Goal: Transaction & Acquisition: Register for event/course

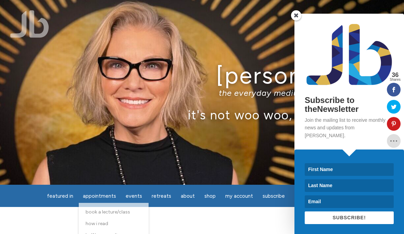
click at [180, 157] on div "Jamie Butler the everyday medium™, intuitive teacher it's not woo woo, it's tru…" at bounding box center [202, 92] width 404 height 185
click at [335, 166] on input at bounding box center [348, 169] width 89 height 13
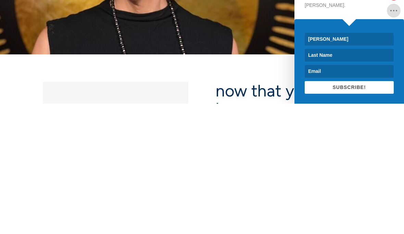
type input "Ana"
click at [331, 179] on input at bounding box center [348, 185] width 89 height 13
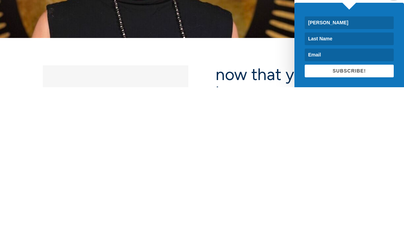
click at [329, 179] on input at bounding box center [348, 185] width 89 height 13
type input "Sudolsky"
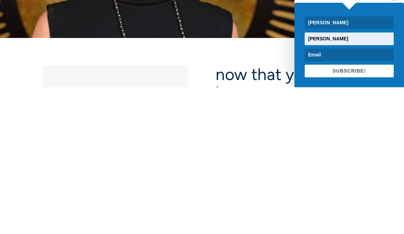
type input "Sudolsky@msn.com"
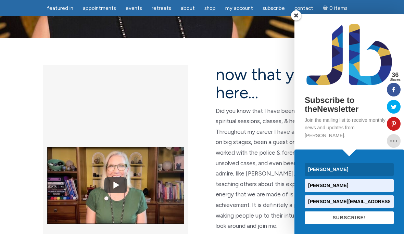
click at [357, 215] on span "SUBSCRIBE!" at bounding box center [348, 217] width 33 height 5
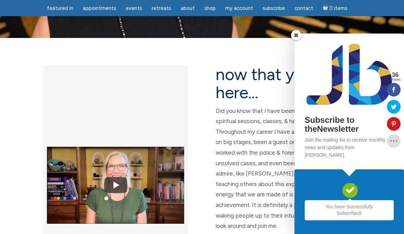
click at [293, 40] on span at bounding box center [296, 35] width 10 height 10
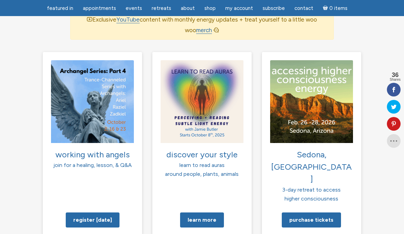
scroll to position [517, 0]
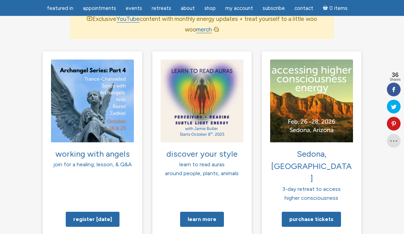
click at [311, 212] on link "Purchase tickets" at bounding box center [311, 219] width 59 height 15
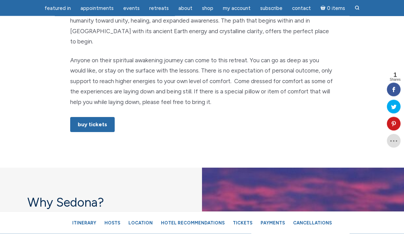
scroll to position [457, 0]
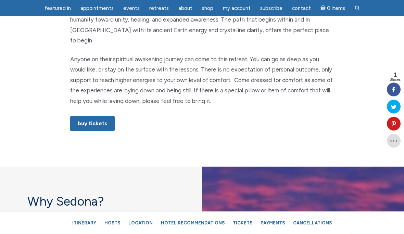
click at [91, 116] on link "Buy Tickets" at bounding box center [92, 123] width 44 height 15
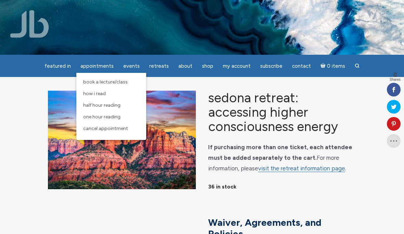
click at [115, 105] on span "Half Hour Reading" at bounding box center [101, 105] width 37 height 6
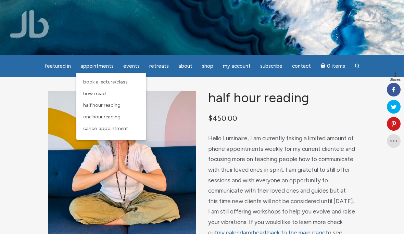
click at [112, 116] on span "One Hour Reading" at bounding box center [101, 117] width 37 height 6
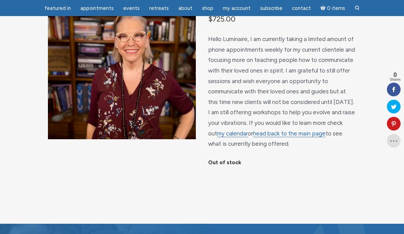
scroll to position [77, 0]
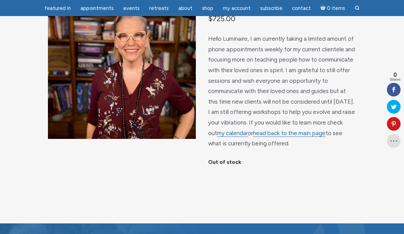
click at [223, 134] on link "my calendar" at bounding box center [232, 133] width 31 height 7
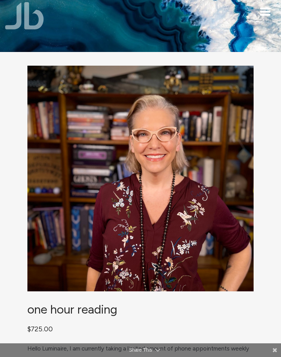
scroll to position [0, 0]
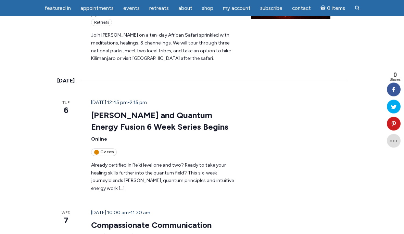
scroll to position [751, 0]
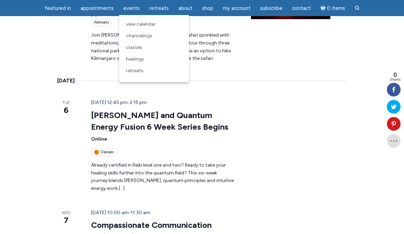
click at [136, 36] on span "Channelings" at bounding box center [139, 36] width 26 height 6
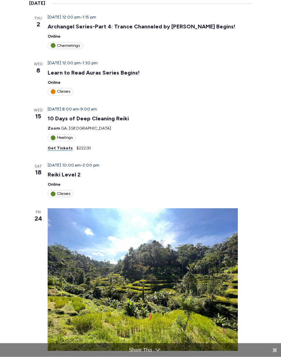
scroll to position [0, 0]
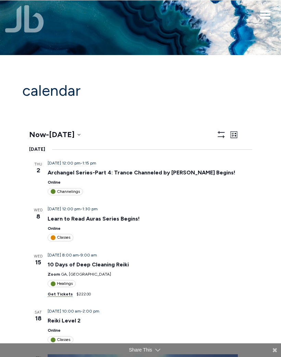
click at [9, 0] on div "featured in featured in Memes Appointments Book a Lecture/Class How I Read Half…" at bounding box center [140, 5] width 281 height 11
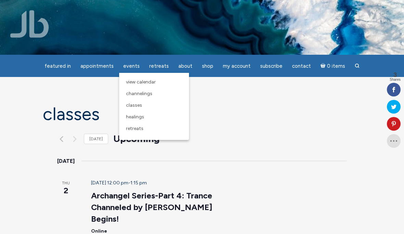
click at [136, 101] on link "Classes" at bounding box center [153, 106] width 63 height 12
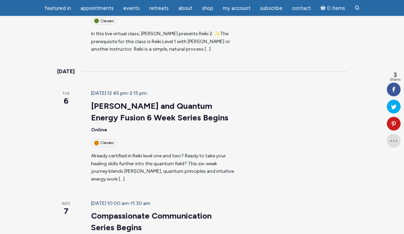
scroll to position [398, 0]
click at [148, 210] on link "Compassionate Communication Series Begins" at bounding box center [151, 221] width 120 height 22
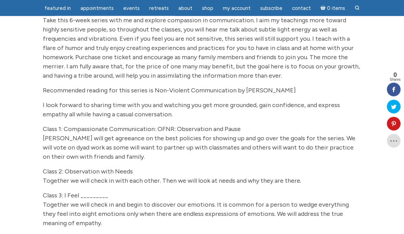
scroll to position [237, 0]
click at [354, 204] on p "Class 3: I Feel _________ Together we will check in and begin to discover our e…" at bounding box center [202, 209] width 318 height 37
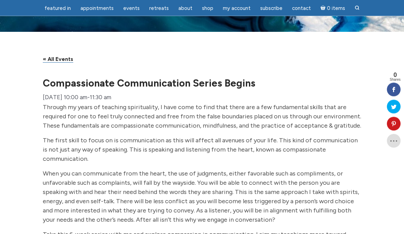
scroll to position [0, 0]
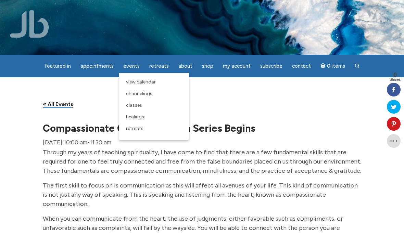
click at [140, 108] on span "Classes" at bounding box center [134, 105] width 16 height 6
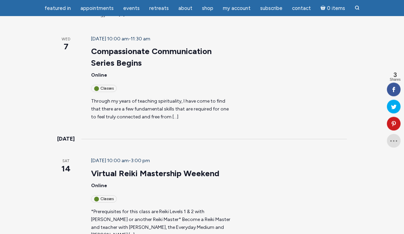
scroll to position [562, 0]
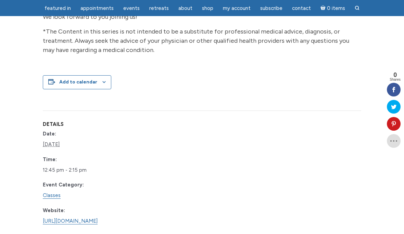
scroll to position [941, 0]
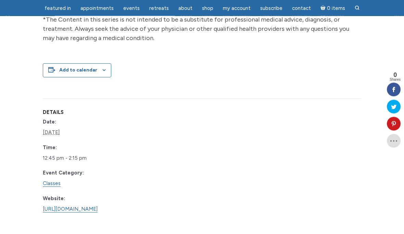
click at [97, 213] on link "https://www.learnitlive.com/Class/Building-a-Relationship-with-Loved-Ones-in-Sp…" at bounding box center [70, 209] width 55 height 6
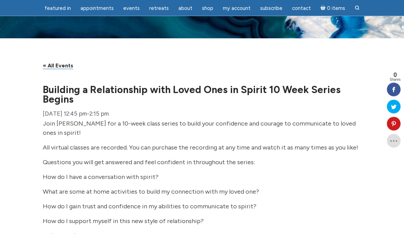
scroll to position [0, 0]
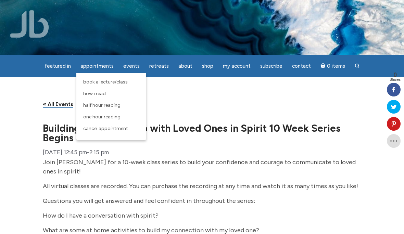
click at [206, 108] on p "« All Events" at bounding box center [202, 104] width 318 height 11
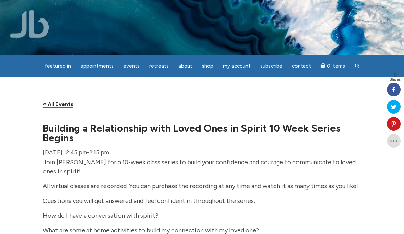
click at [60, 108] on link "« All Events" at bounding box center [58, 104] width 30 height 7
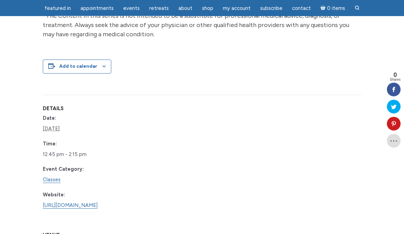
scroll to position [945, 0]
click at [92, 209] on link "https://www.learnitlive.com/Class/Building-a-Relationship-with-Loved-Ones-in-Sp…" at bounding box center [70, 205] width 55 height 6
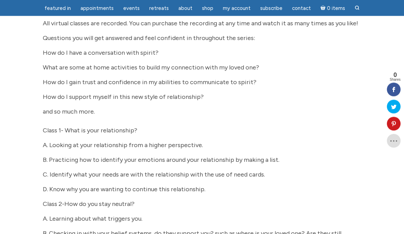
scroll to position [0, 0]
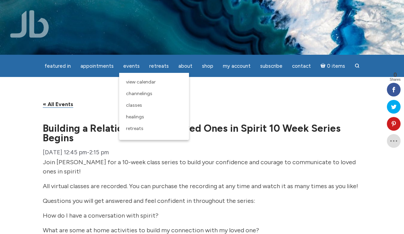
click at [134, 120] on span "Healings" at bounding box center [135, 117] width 18 height 6
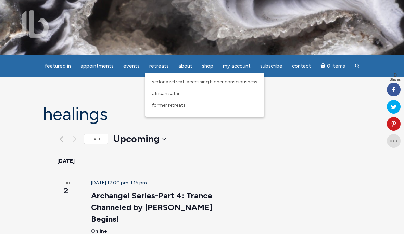
click at [174, 111] on link "Former Retreats" at bounding box center [204, 106] width 112 height 12
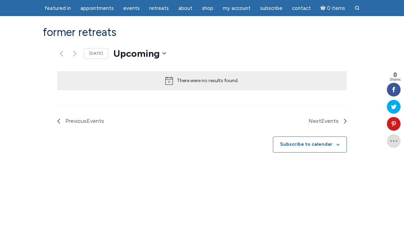
scroll to position [424, 0]
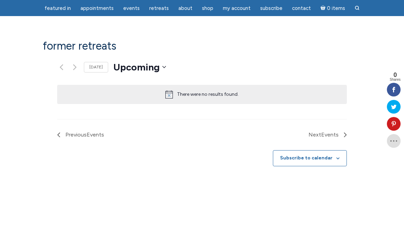
click at [65, 130] on span "Previous Events" at bounding box center [84, 134] width 39 height 9
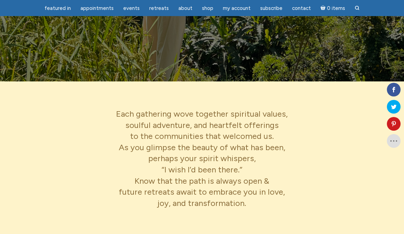
scroll to position [0, 0]
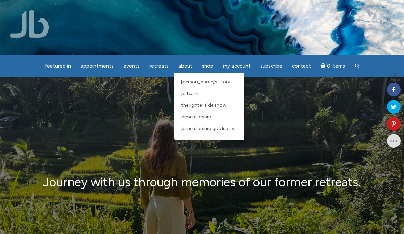
click at [195, 118] on span "JBMentorship" at bounding box center [196, 117] width 30 height 6
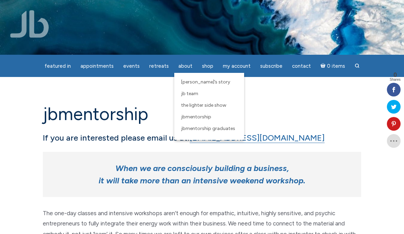
click at [218, 130] on span "JBMentorship Graduates" at bounding box center [208, 129] width 54 height 6
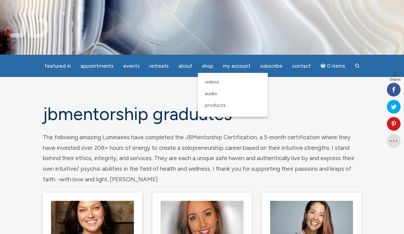
click at [213, 84] on span "Videos" at bounding box center [212, 82] width 14 height 6
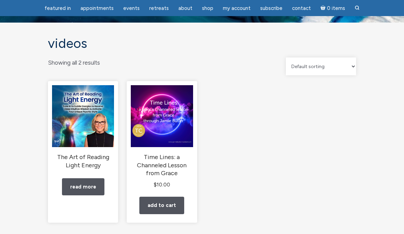
scroll to position [32, 0]
click at [80, 194] on link "Read more" at bounding box center [83, 186] width 42 height 17
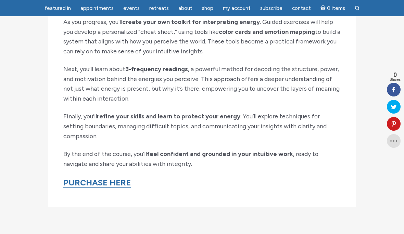
scroll to position [818, 0]
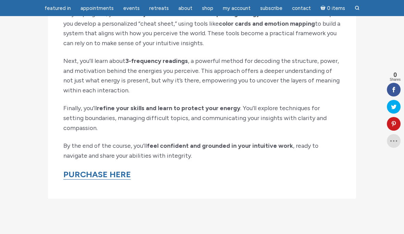
click at [93, 169] on link "PURCHASE HERE" at bounding box center [96, 174] width 67 height 10
